Goal: Check status: Check status

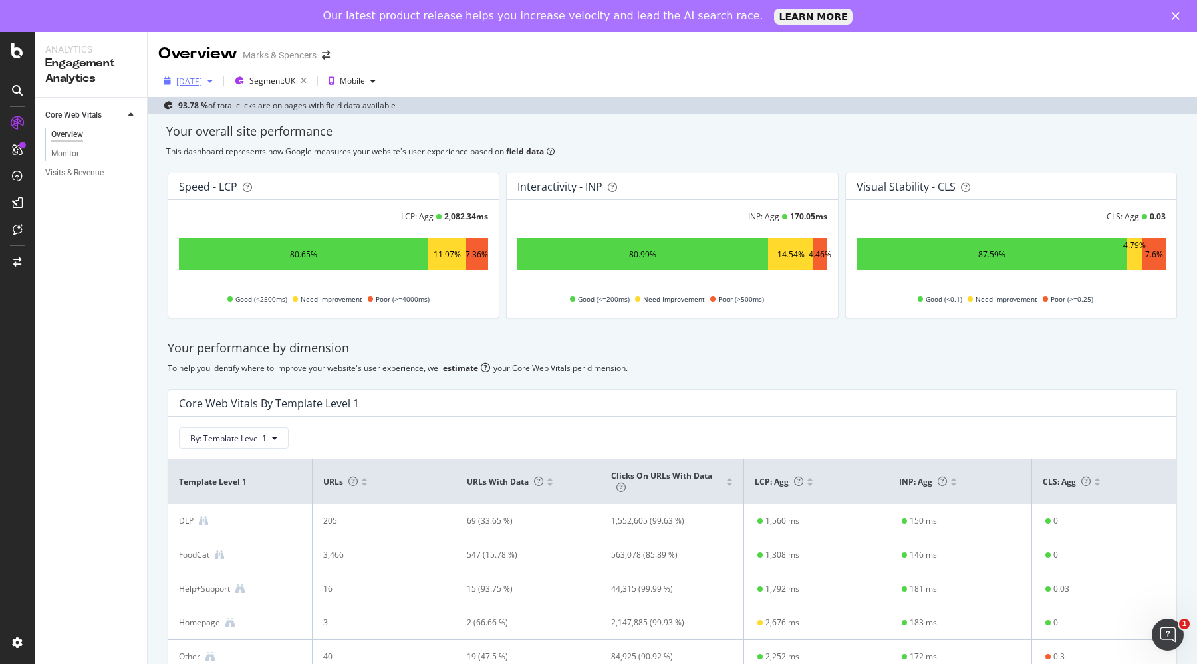
click at [196, 86] on div "[DATE]" at bounding box center [189, 81] width 26 height 11
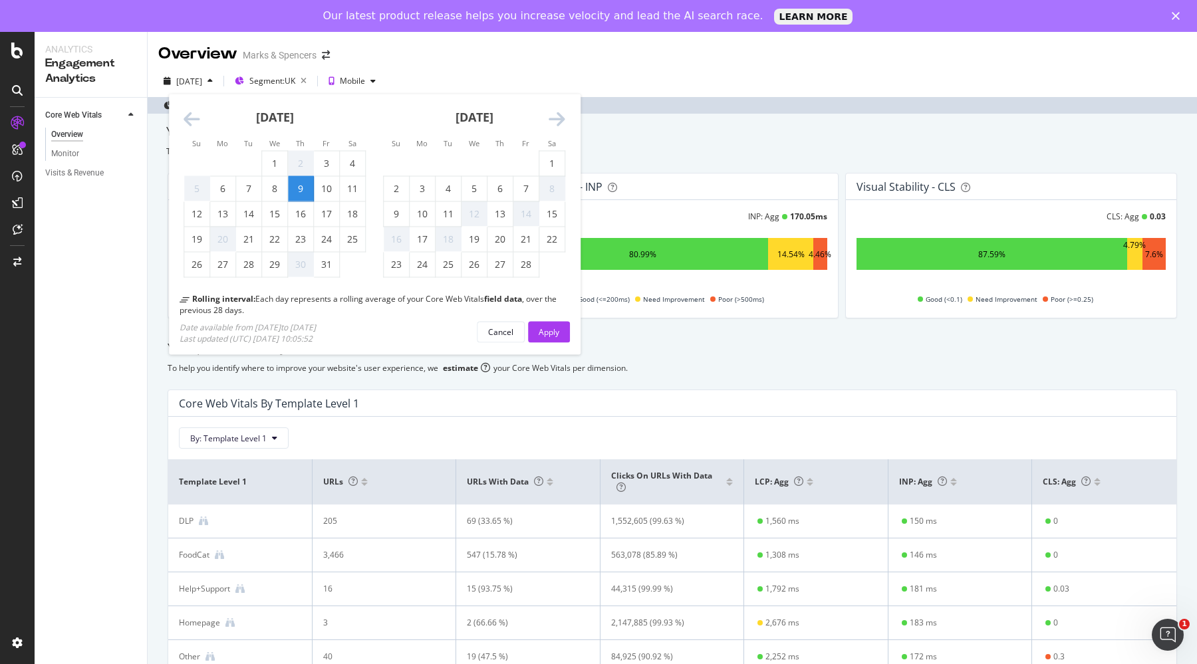
click at [557, 120] on icon "Move forward to switch to the next month." at bounding box center [557, 119] width 17 height 19
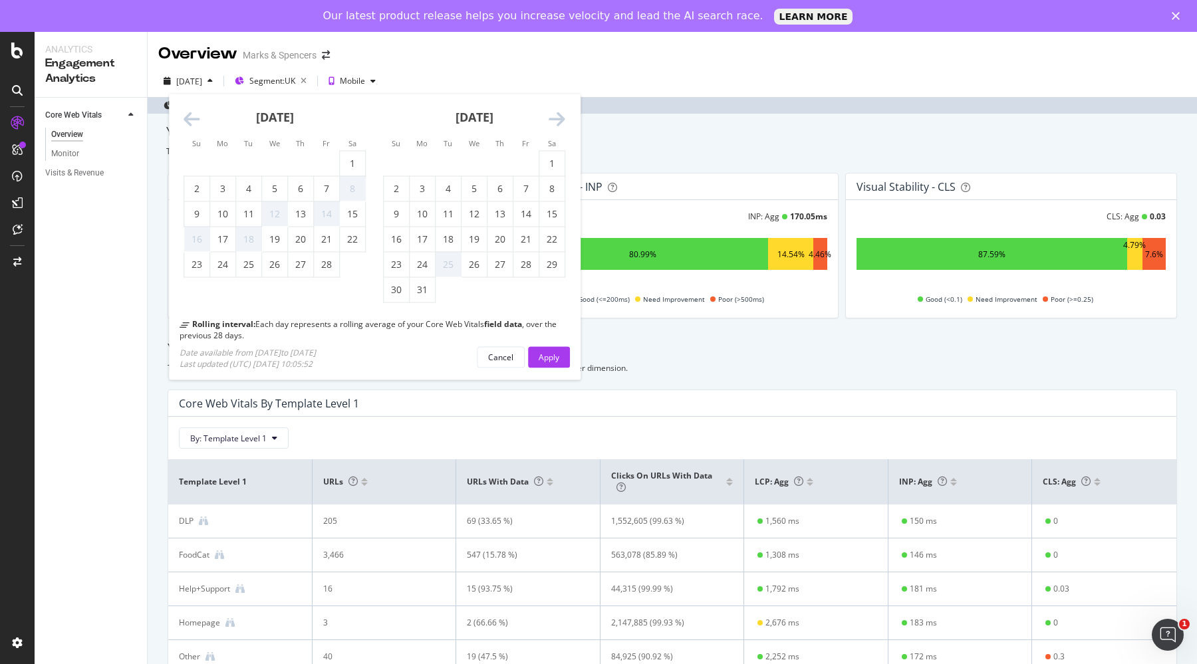
click at [557, 120] on icon "Move forward to switch to the next month." at bounding box center [557, 119] width 17 height 19
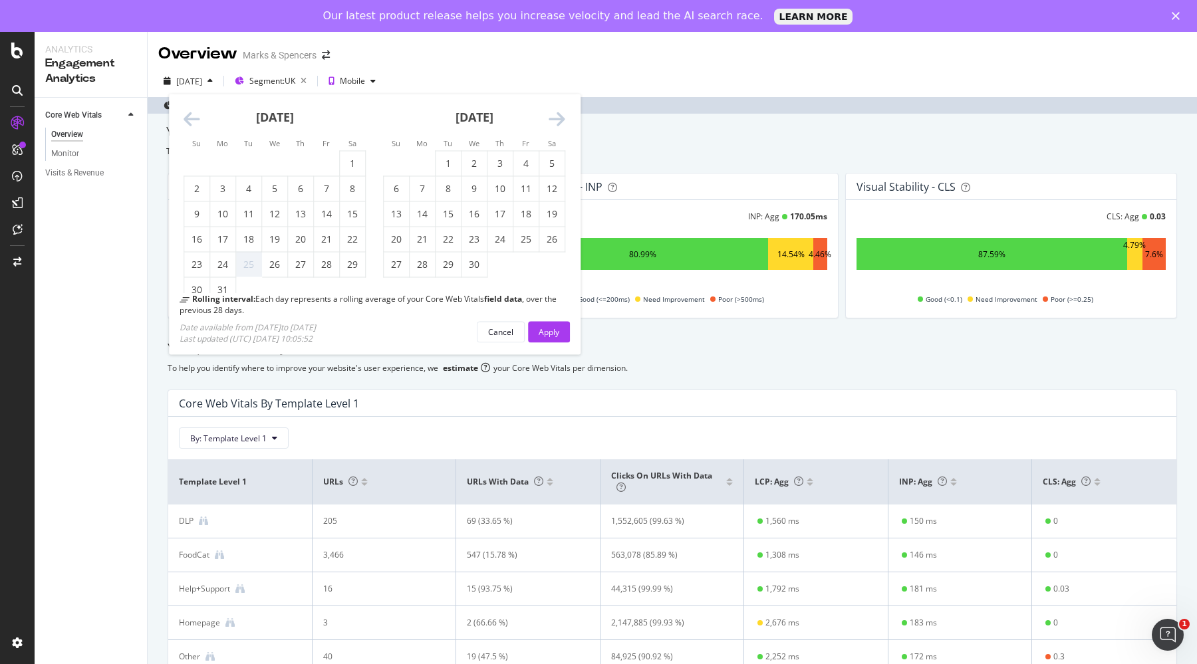
click at [557, 120] on icon "Move forward to switch to the next month." at bounding box center [557, 119] width 17 height 19
click at [559, 120] on icon "Move forward to switch to the next month." at bounding box center [557, 119] width 17 height 19
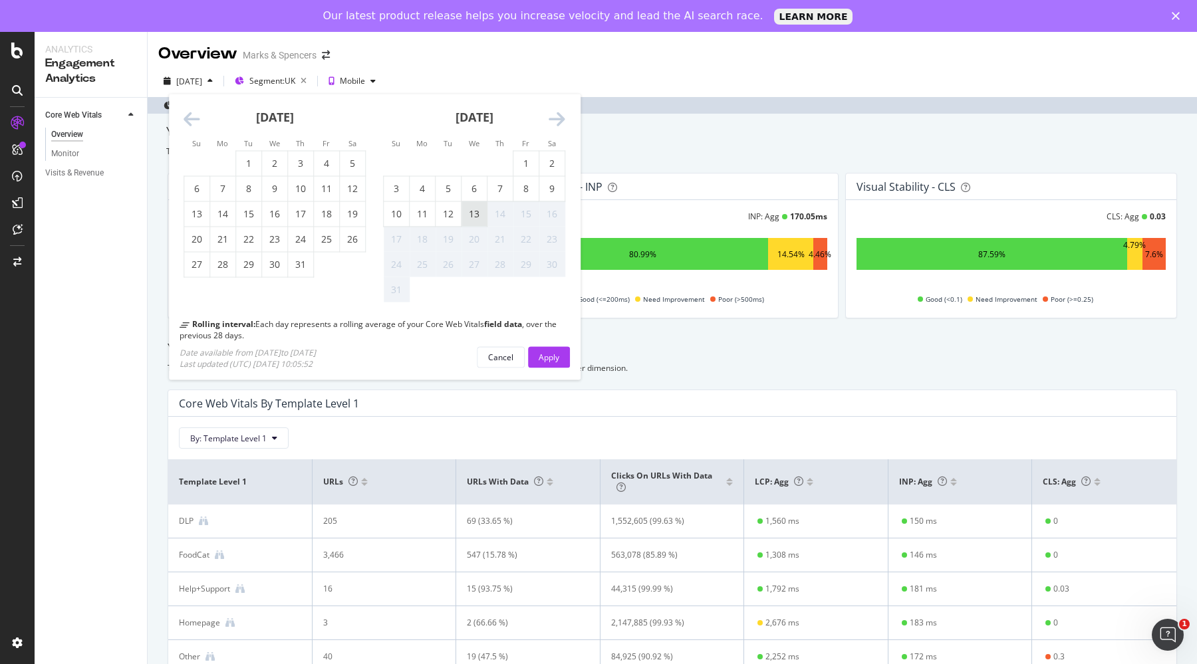
click at [480, 212] on div "13" at bounding box center [474, 214] width 25 height 13
click at [545, 363] on div "Apply" at bounding box center [549, 356] width 21 height 11
